Goal: Task Accomplishment & Management: Manage account settings

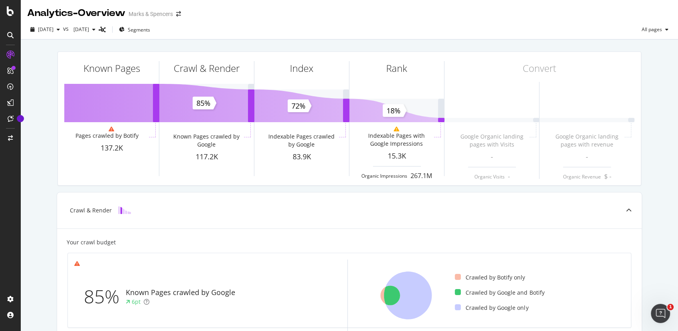
click at [38, 155] on div "Known Pages Pages crawled by Botify 137.2K Crawl & Render Known Pages crawled b…" at bounding box center [350, 309] width 658 height 539
click at [10, 302] on icon at bounding box center [10, 299] width 8 height 8
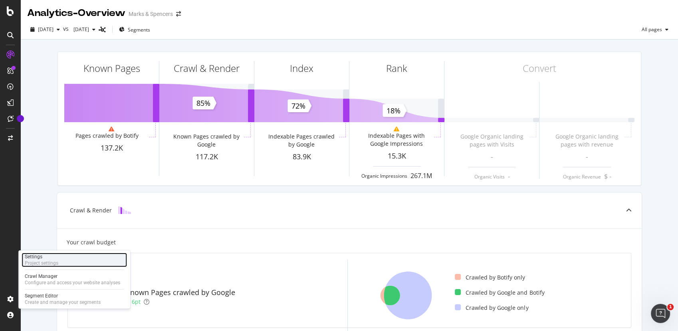
click at [50, 259] on div "Settings" at bounding box center [42, 257] width 34 height 6
